Goal: Transaction & Acquisition: Purchase product/service

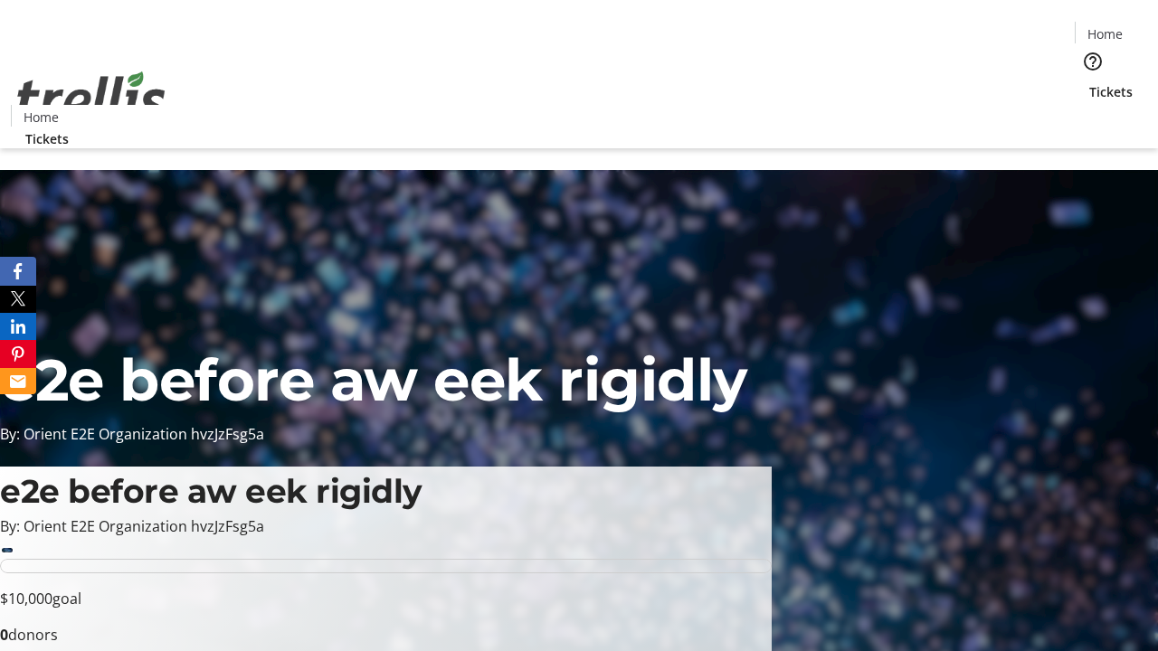
click at [1089, 82] on span "Tickets" at bounding box center [1110, 91] width 43 height 19
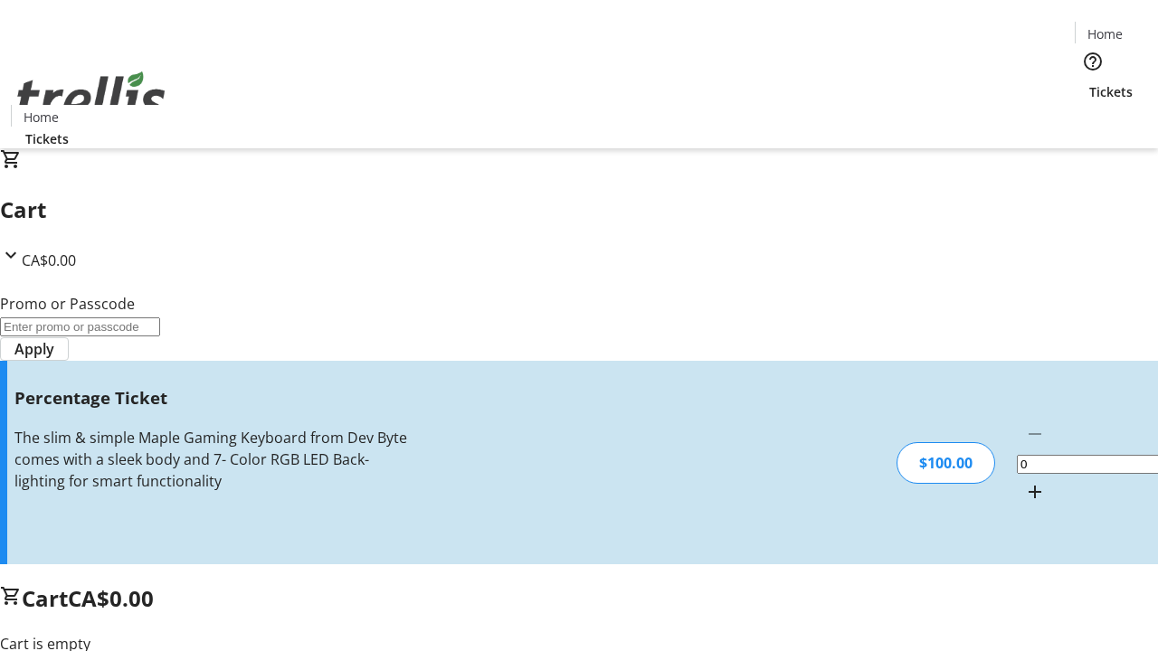
click at [1024, 481] on mat-icon "Increment by one" at bounding box center [1035, 492] width 22 height 22
type input "1"
type input "BAR"
